Goal: Entertainment & Leisure: Consume media (video, audio)

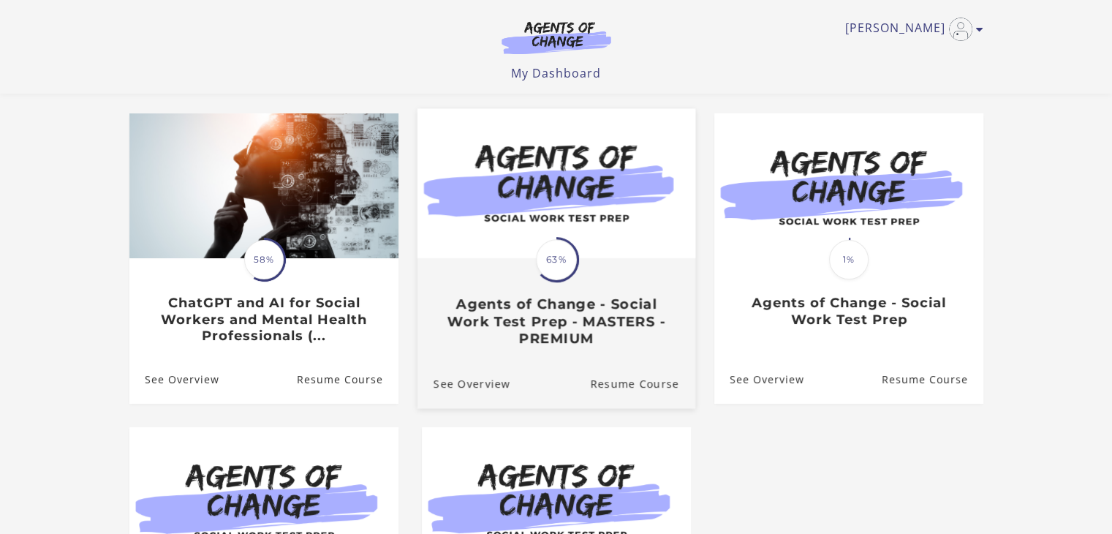
scroll to position [146, 0]
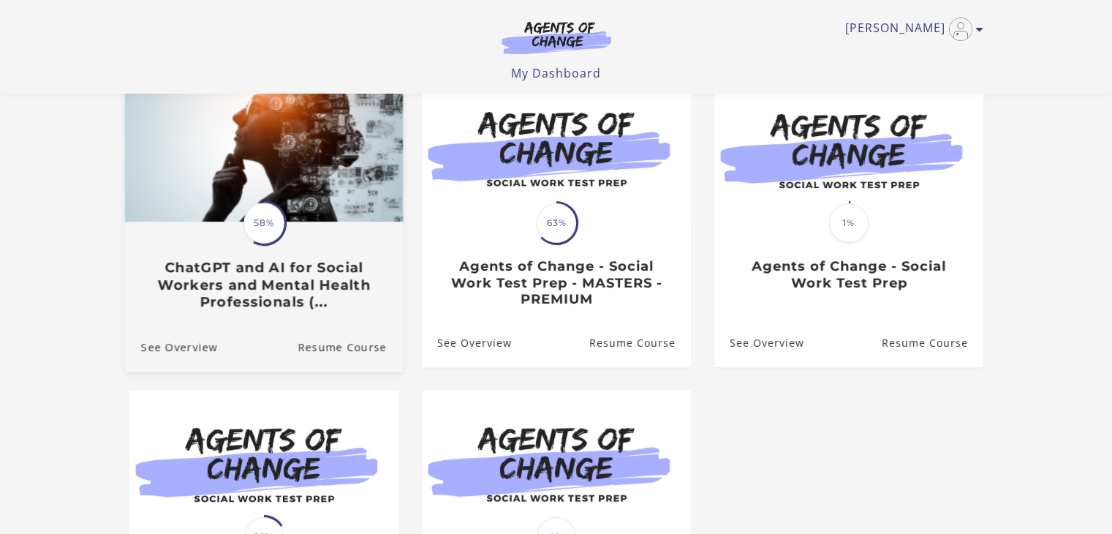
click at [258, 138] on img at bounding box center [263, 147] width 278 height 150
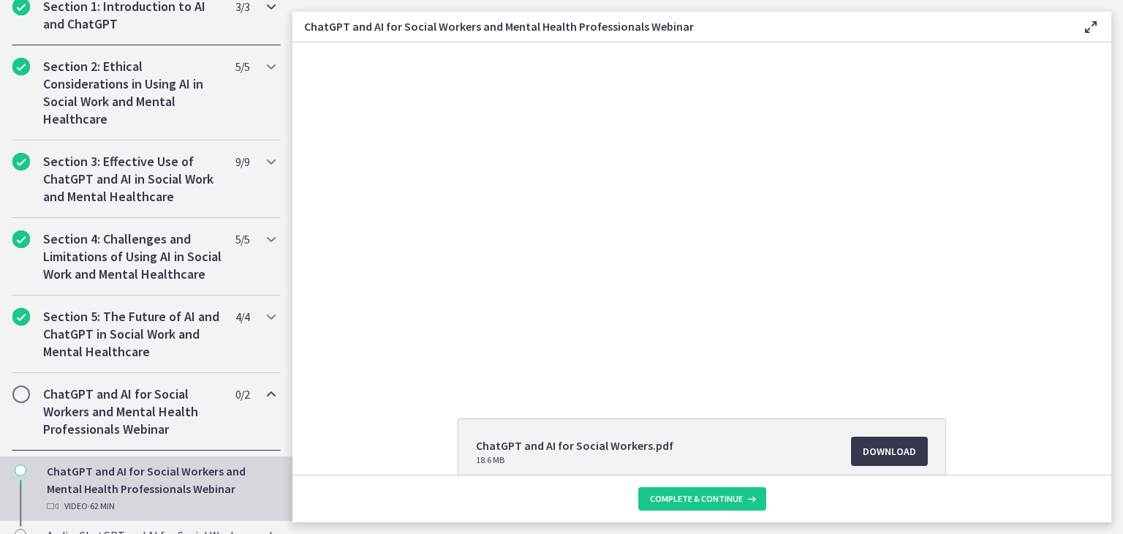
scroll to position [585, 0]
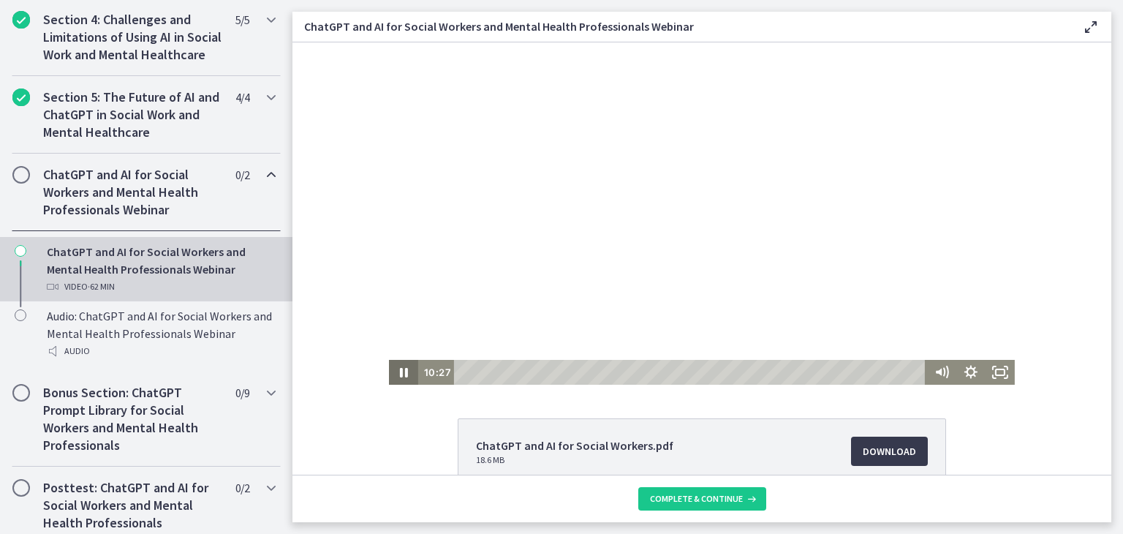
click at [398, 377] on icon "Pause" at bounding box center [403, 372] width 29 height 25
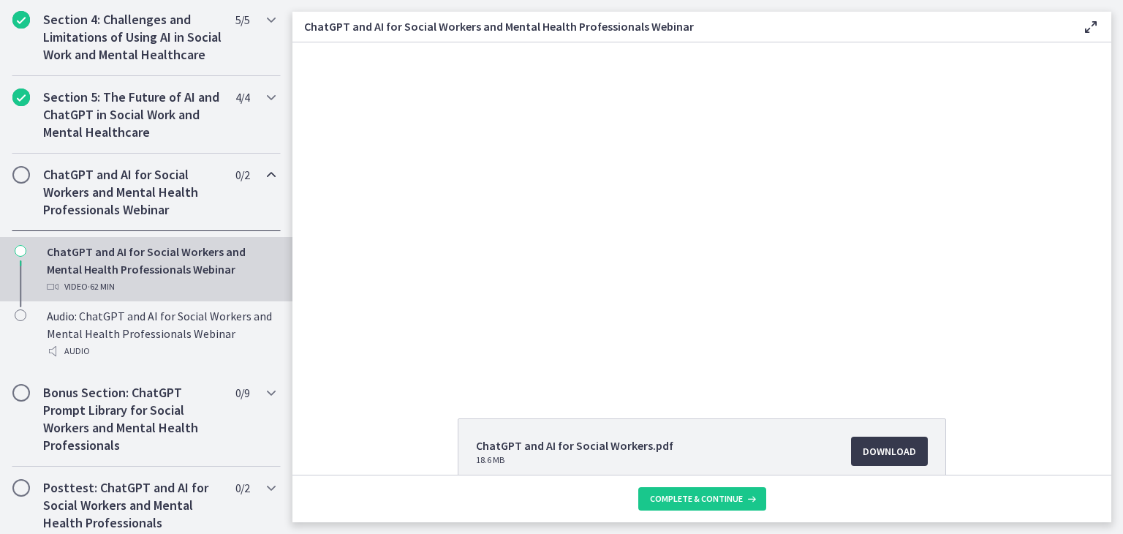
drag, startPoint x: 348, startPoint y: 279, endPoint x: 416, endPoint y: 291, distance: 69.0
click at [348, 279] on div "Click for sound @keyframes VOLUME_SMALL_WAVE_FLASH { 0% { opacity: 0; } 33% { o…" at bounding box center [701, 213] width 819 height 342
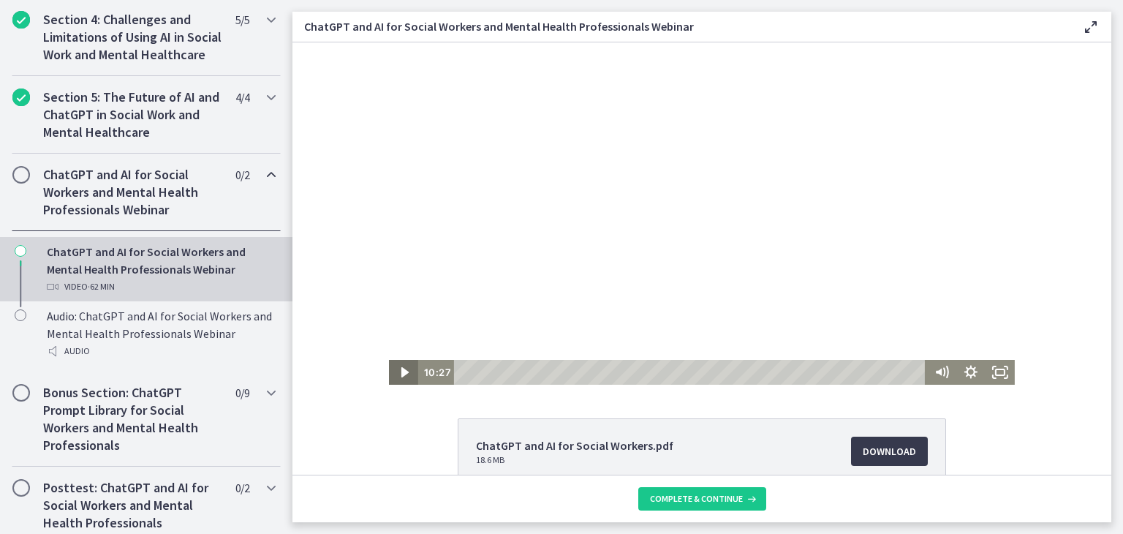
click at [401, 374] on icon "Play Video" at bounding box center [404, 372] width 29 height 25
click at [400, 368] on icon "Pause" at bounding box center [404, 373] width 8 height 10
click at [401, 369] on icon "Play Video" at bounding box center [404, 372] width 7 height 10
click at [400, 369] on icon "Pause" at bounding box center [404, 373] width 10 height 12
